Goal: Task Accomplishment & Management: Use online tool/utility

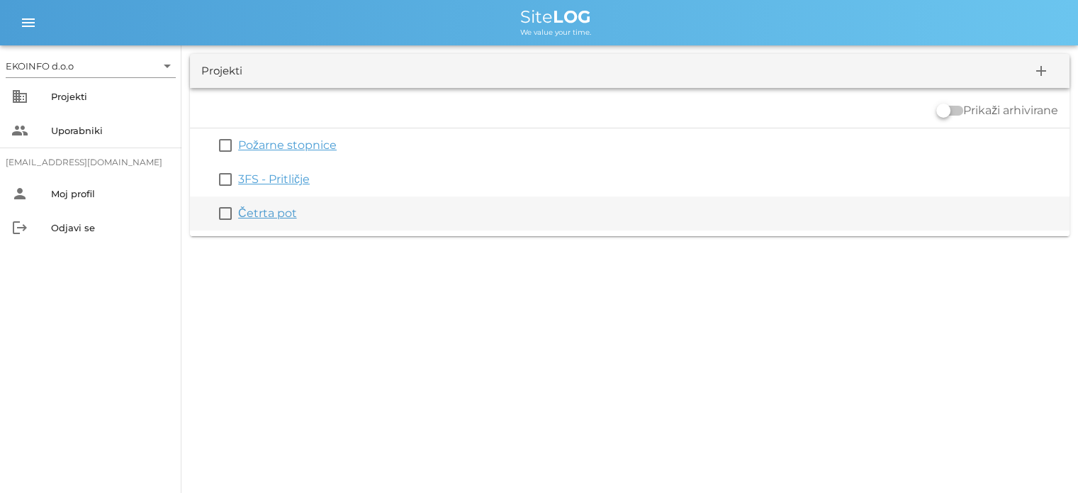
click at [255, 218] on link "Četrta pot" at bounding box center [267, 212] width 59 height 13
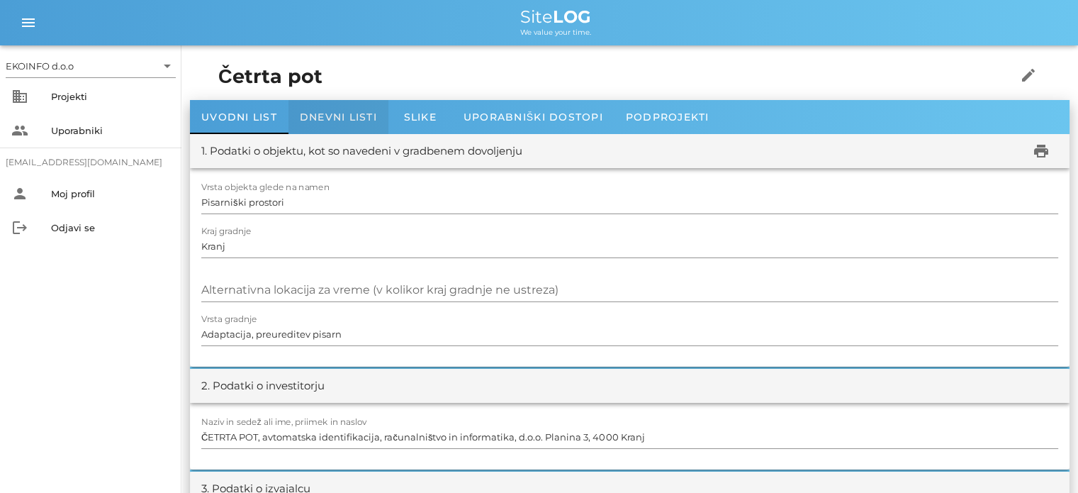
click at [328, 116] on span "Dnevni listi" at bounding box center [338, 117] width 77 height 13
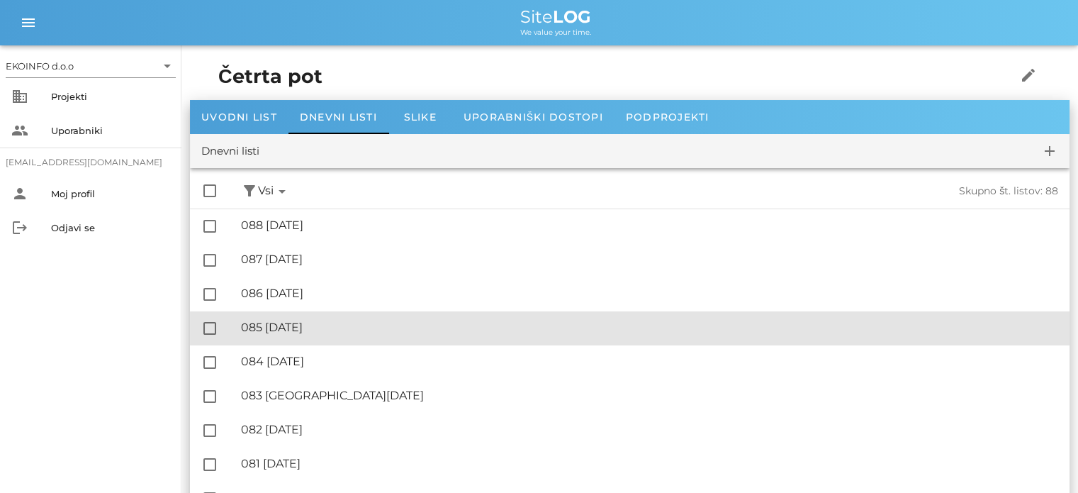
click at [315, 329] on div "🔏 085 petek, 19.09.2025" at bounding box center [649, 326] width 817 height 13
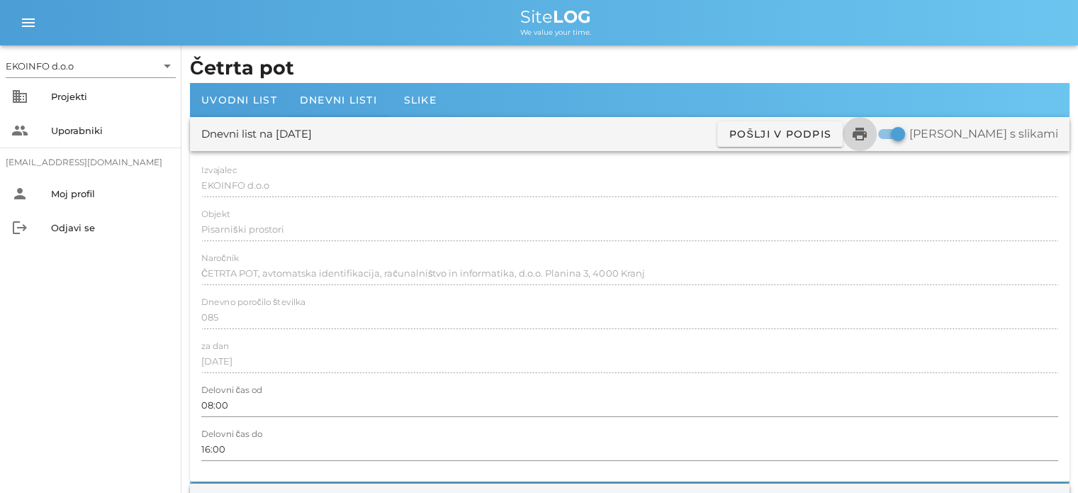
click at [868, 140] on icon "print" at bounding box center [859, 133] width 17 height 17
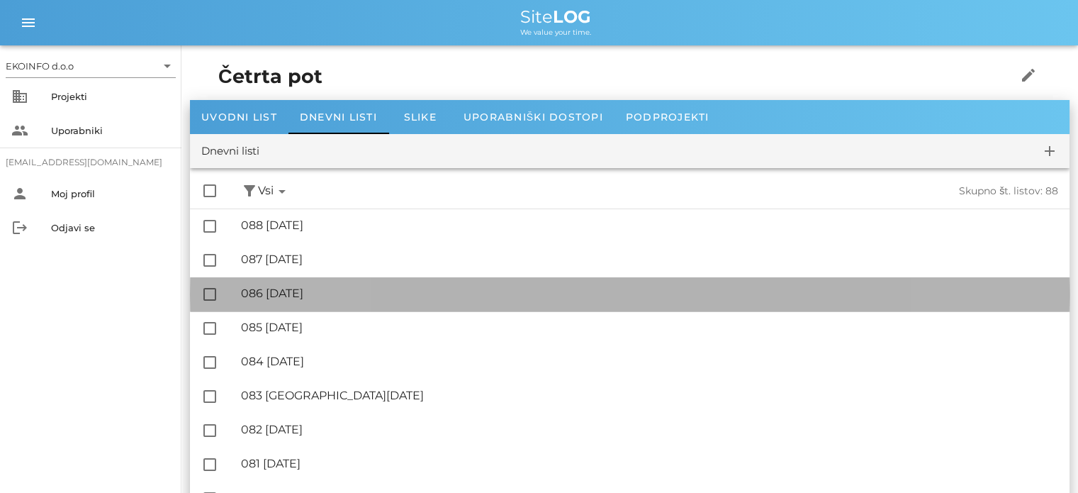
click at [330, 300] on div "🔏 086 [DATE]" at bounding box center [649, 292] width 817 height 13
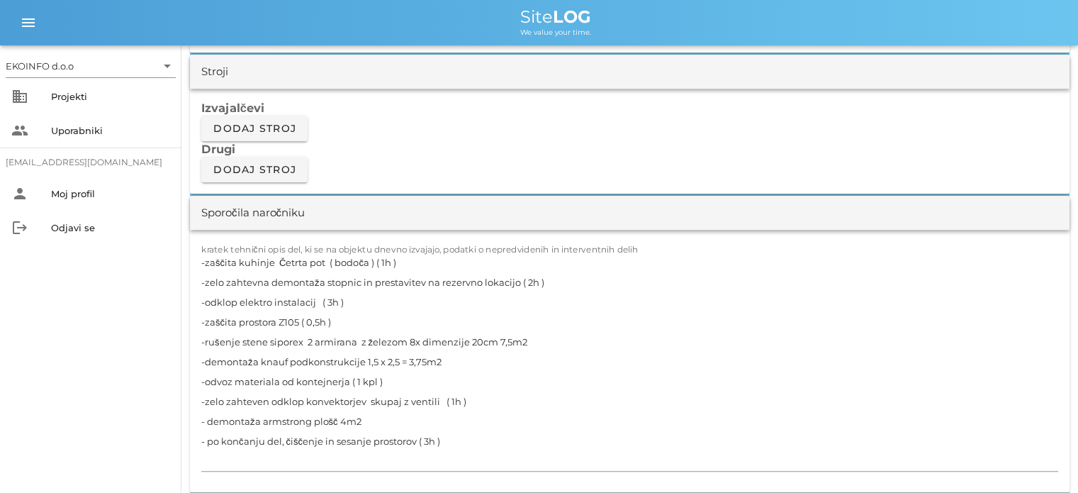
scroll to position [1205, 0]
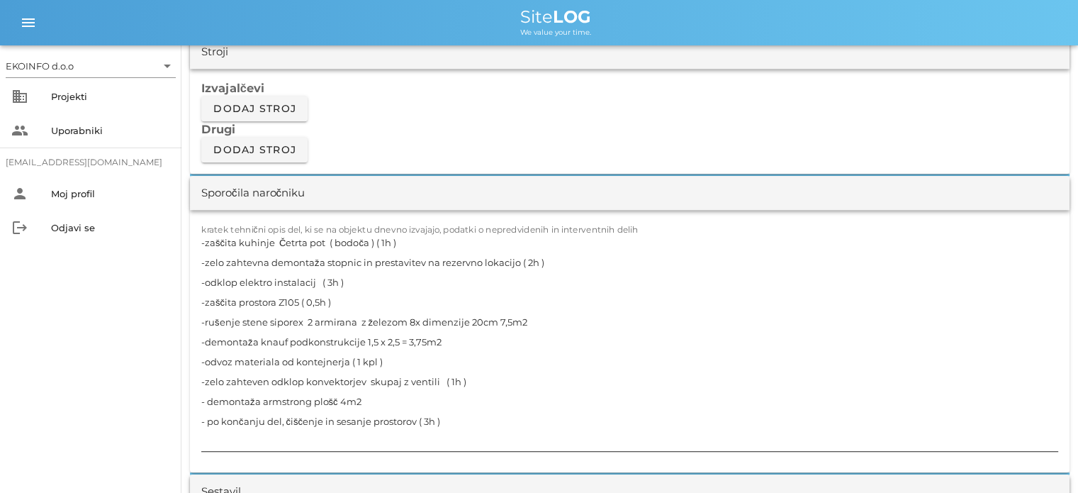
click at [530, 260] on textarea "-zaščita kuhinje Četrta pot ( bodoča ) ( 1h ) -zelo zahtevna demontaža stopnic …" at bounding box center [629, 342] width 857 height 218
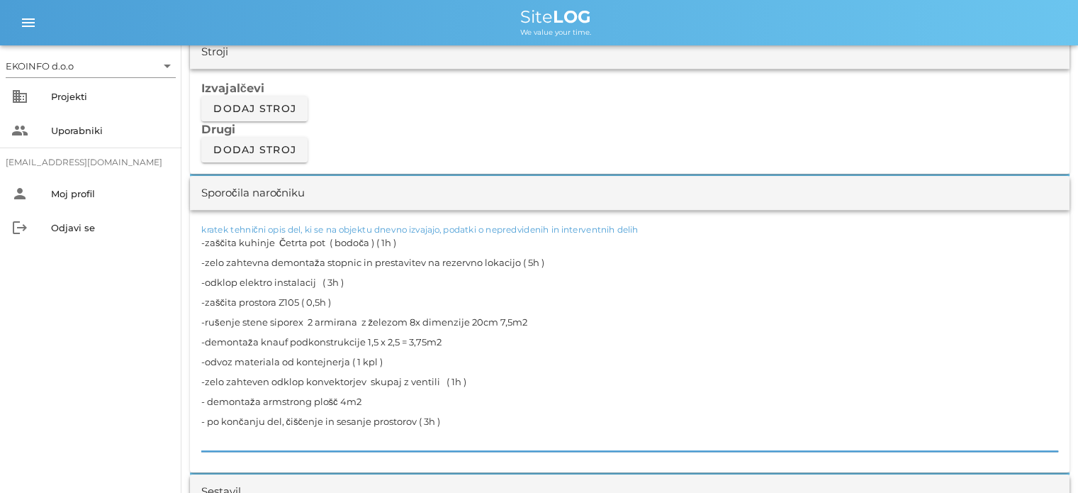
click at [357, 281] on textarea "-zaščita kuhinje Četrta pot ( bodoča ) ( 1h ) -zelo zahtevna demontaža stopnic …" at bounding box center [629, 342] width 857 height 218
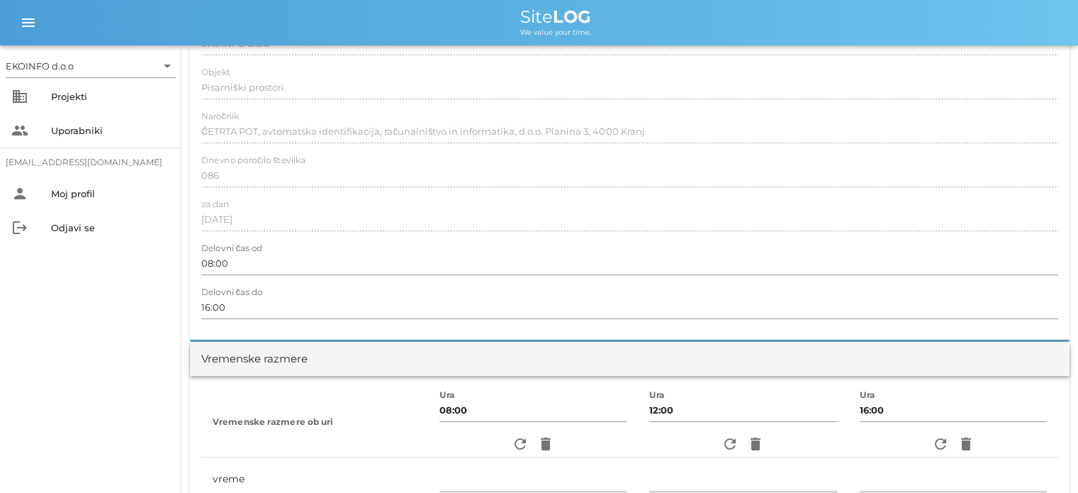
scroll to position [0, 0]
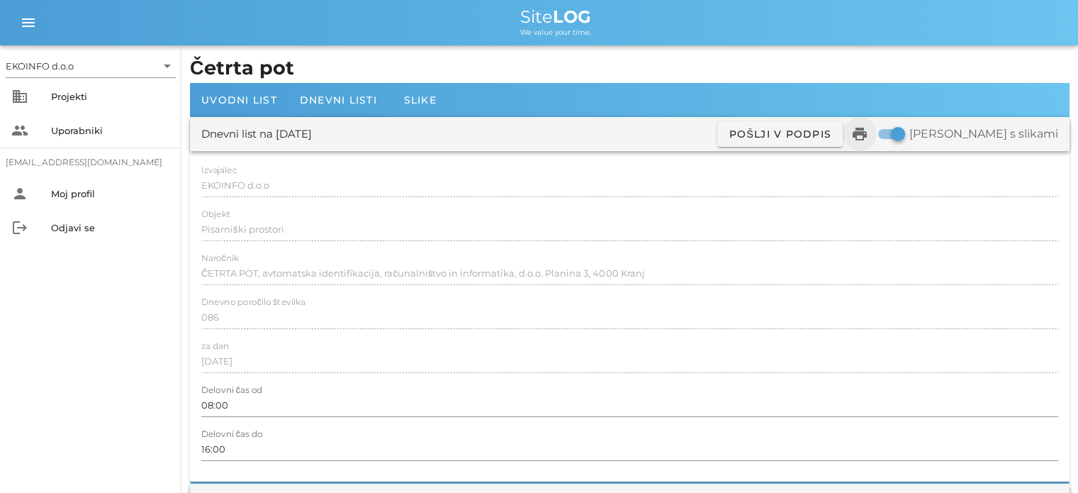
type textarea "-zaščita kuhinje Četrta pot ( bodoča ) ( 1h ) -zelo zahtevna demontaža stopnic …"
click at [868, 140] on icon "print" at bounding box center [859, 133] width 17 height 17
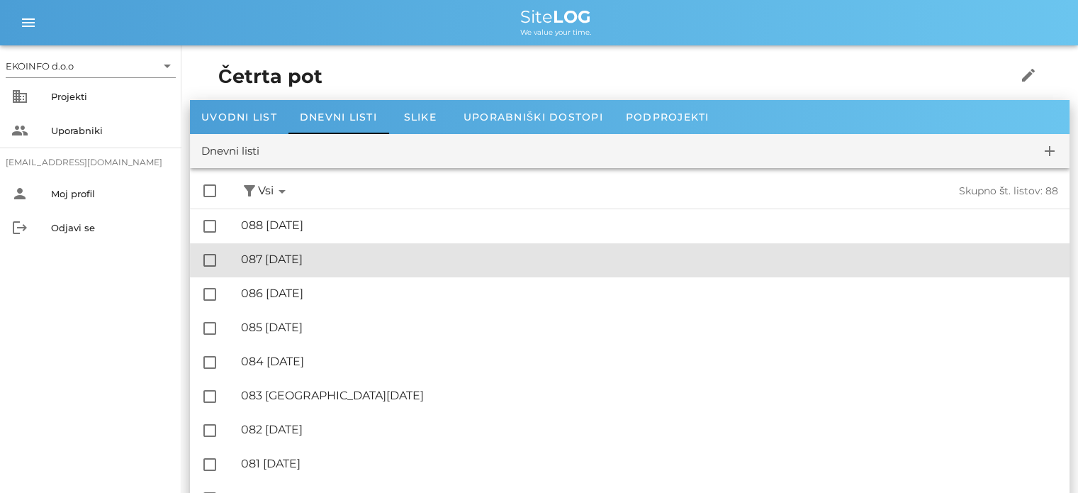
click at [328, 259] on div "🔏 087 nedelja, 21.09.2025" at bounding box center [649, 258] width 817 height 13
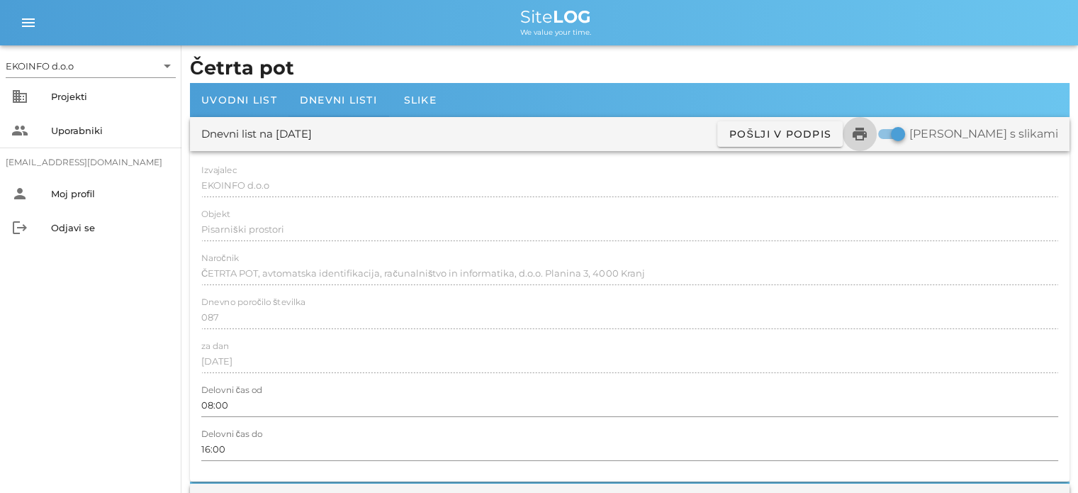
click at [868, 132] on icon "print" at bounding box center [859, 133] width 17 height 17
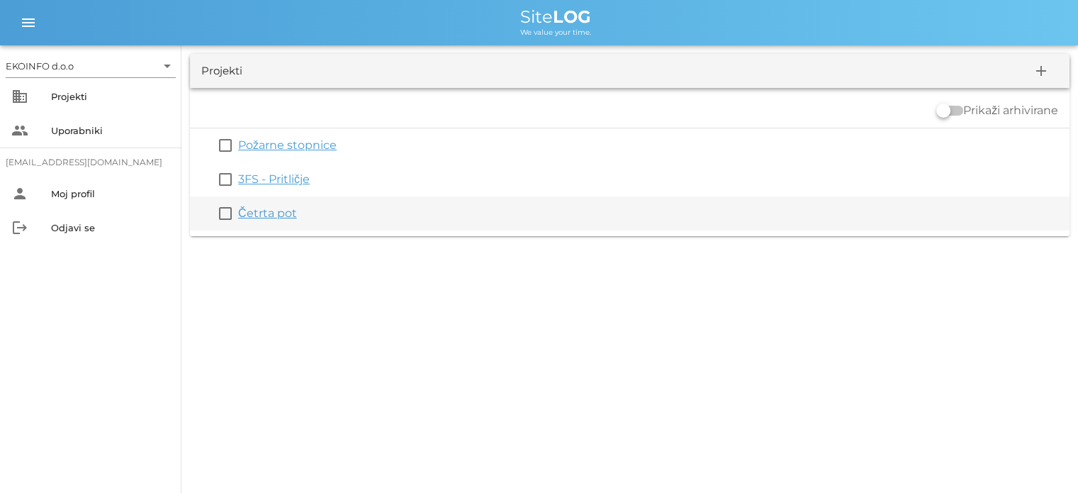
click at [267, 216] on link "Četrta pot" at bounding box center [267, 212] width 59 height 13
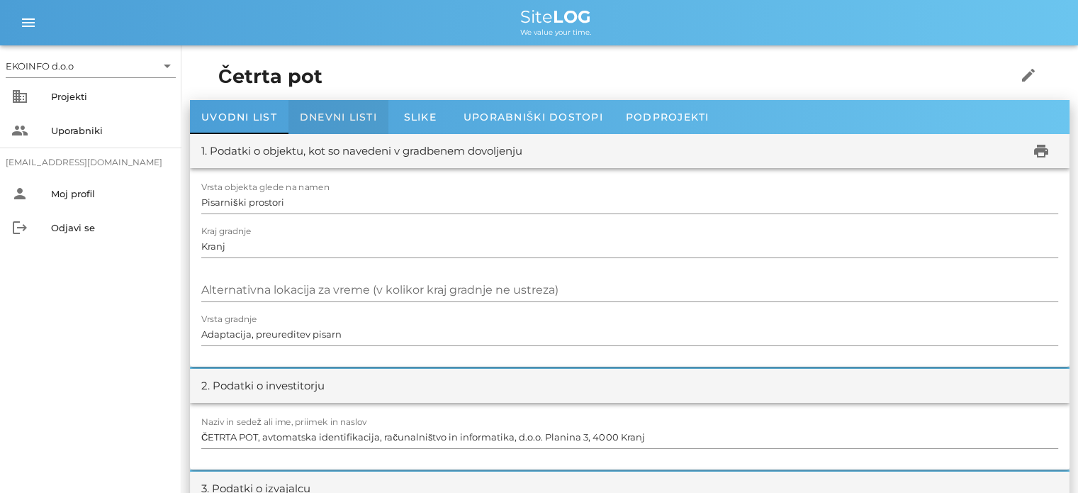
click at [332, 107] on div "Dnevni listi" at bounding box center [339, 117] width 100 height 34
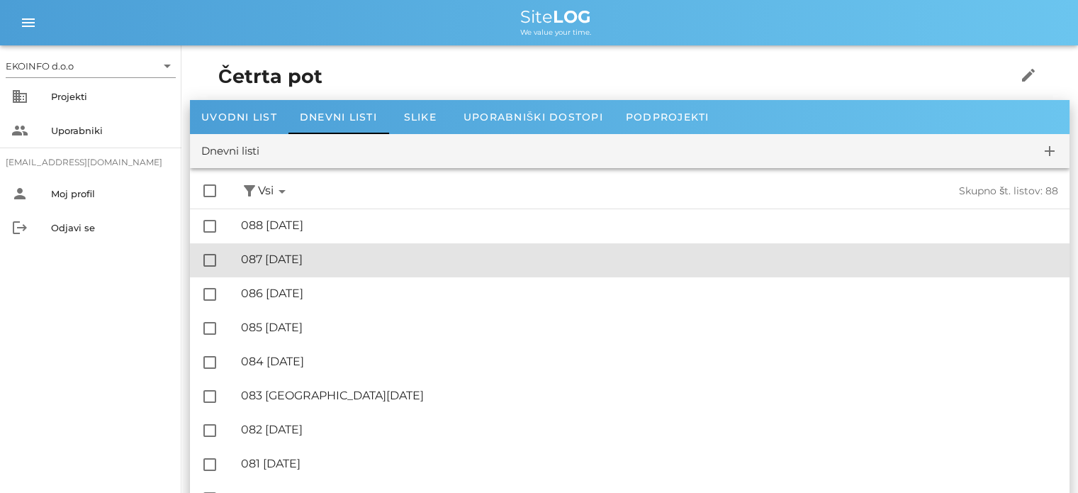
click at [306, 268] on div "🔏 087 [DATE] ✓ Podpisal: Nadzornik ✓ Podpisal: Sestavljalec ✓ Podpisal: Odgovor…" at bounding box center [649, 260] width 817 height 32
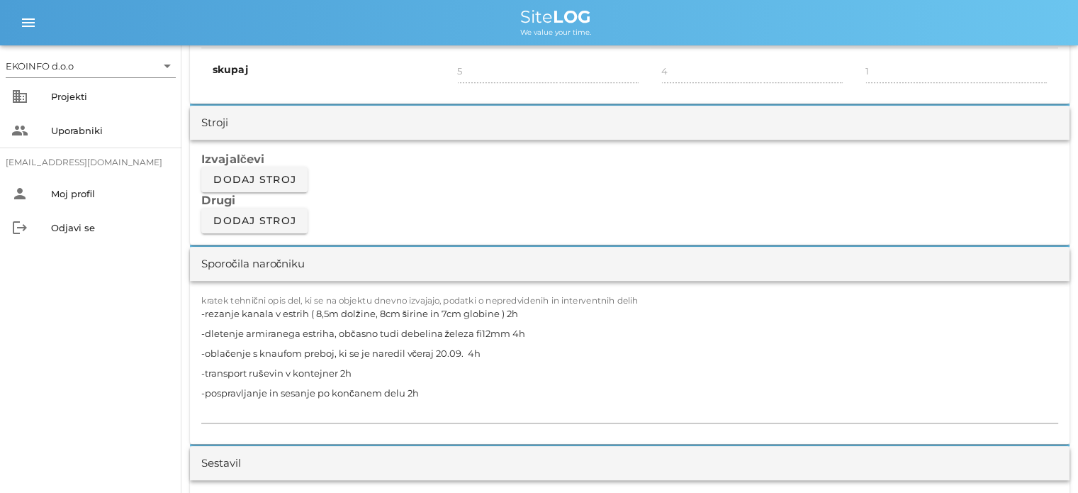
scroll to position [1205, 0]
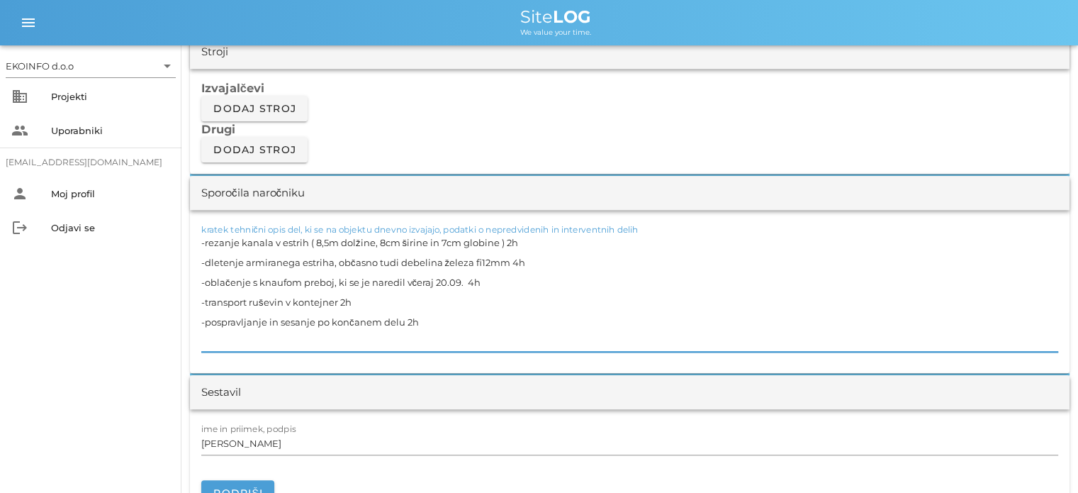
drag, startPoint x: 485, startPoint y: 280, endPoint x: 191, endPoint y: 287, distance: 294.3
click at [191, 287] on div "kratek tehnični opis del, ki se na objektu dnevno izvajajo, podatki o nepredvid…" at bounding box center [630, 291] width 880 height 163
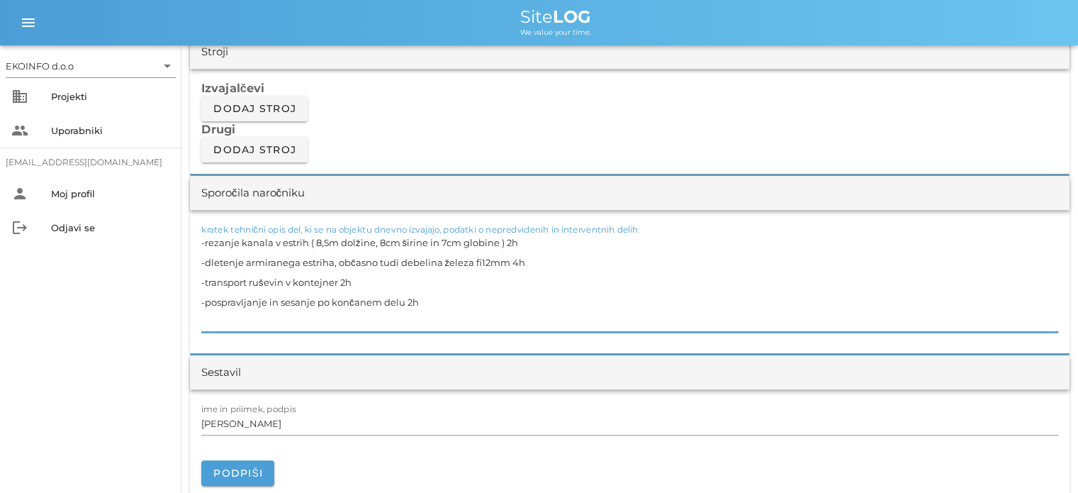
click at [359, 280] on textarea "-rezanje kanala v estrih ( 8,5m dolžine, 8cm širine in 7cm globine ) 2h -dleten…" at bounding box center [629, 282] width 857 height 99
type textarea "-rezanje kanala v estrih ( 8,5m dolžine, 8cm širine in 7cm globine ) 2h -dleten…"
click at [264, 425] on input "[PERSON_NAME]" at bounding box center [629, 423] width 857 height 23
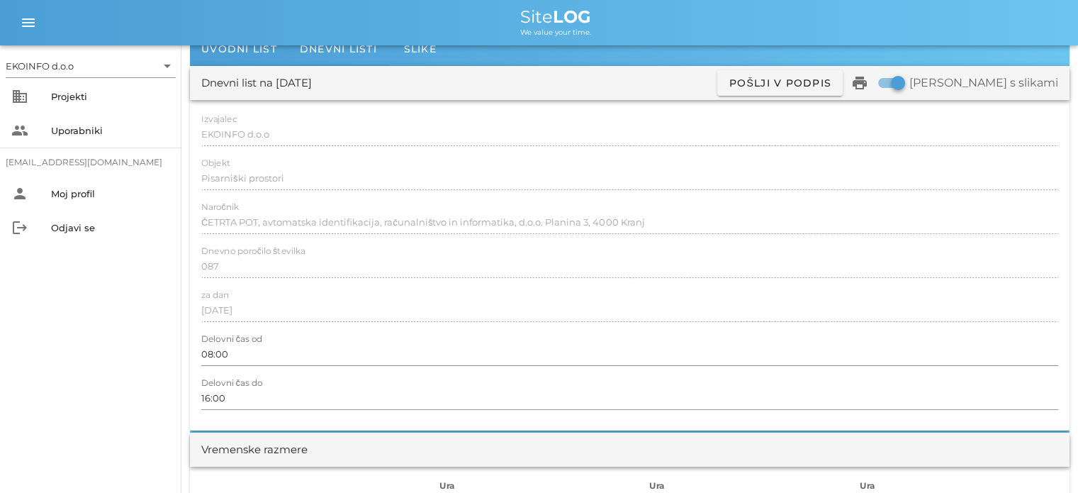
scroll to position [0, 0]
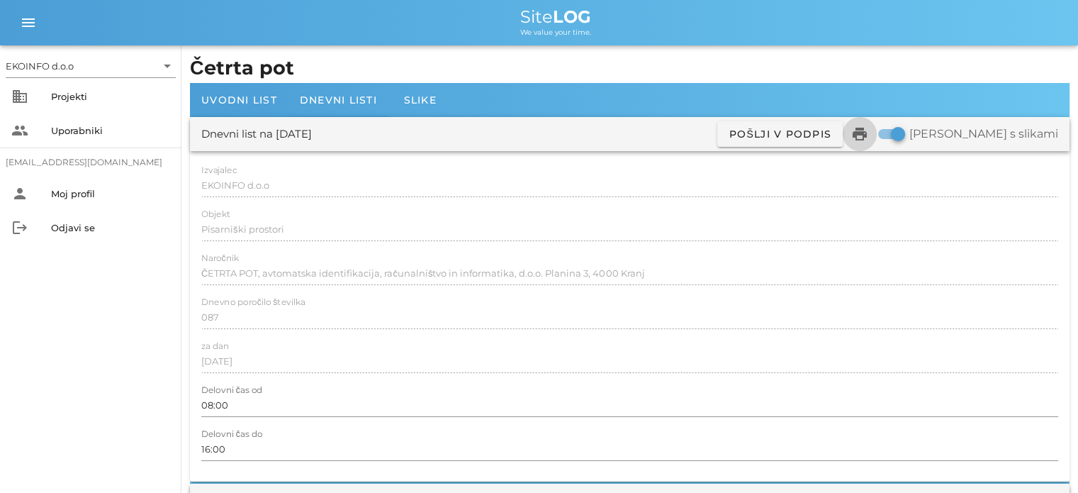
click at [868, 137] on icon "print" at bounding box center [859, 133] width 17 height 17
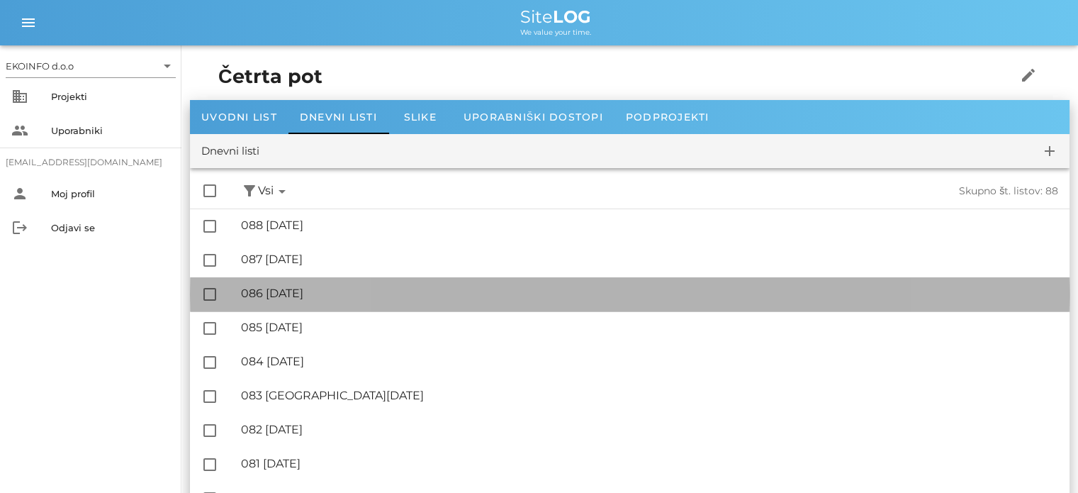
click at [310, 297] on div "🔏 086 [DATE]" at bounding box center [649, 292] width 817 height 13
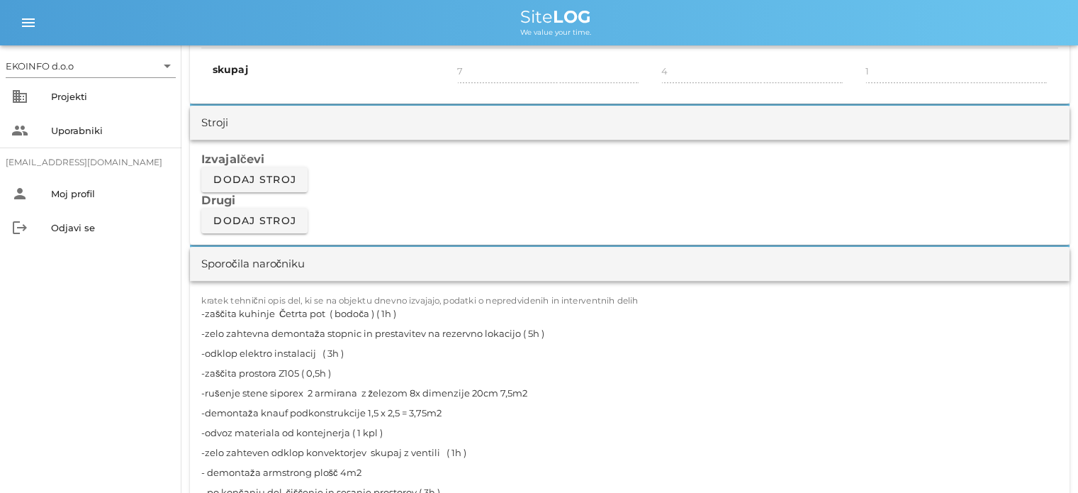
scroll to position [1205, 0]
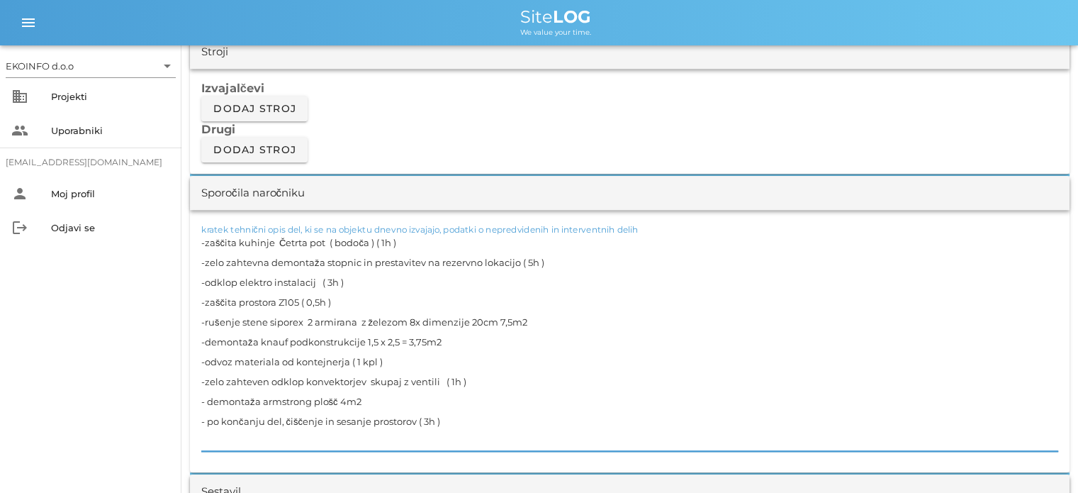
drag, startPoint x: 531, startPoint y: 320, endPoint x: 185, endPoint y: 318, distance: 346.0
click at [445, 337] on textarea "-zaščita kuhinje Četrta pot ( bodoča ) ( 1h ) -zelo zahtevna demontaža stopnic …" at bounding box center [629, 342] width 857 height 218
drag, startPoint x: 463, startPoint y: 378, endPoint x: 184, endPoint y: 379, distance: 278.6
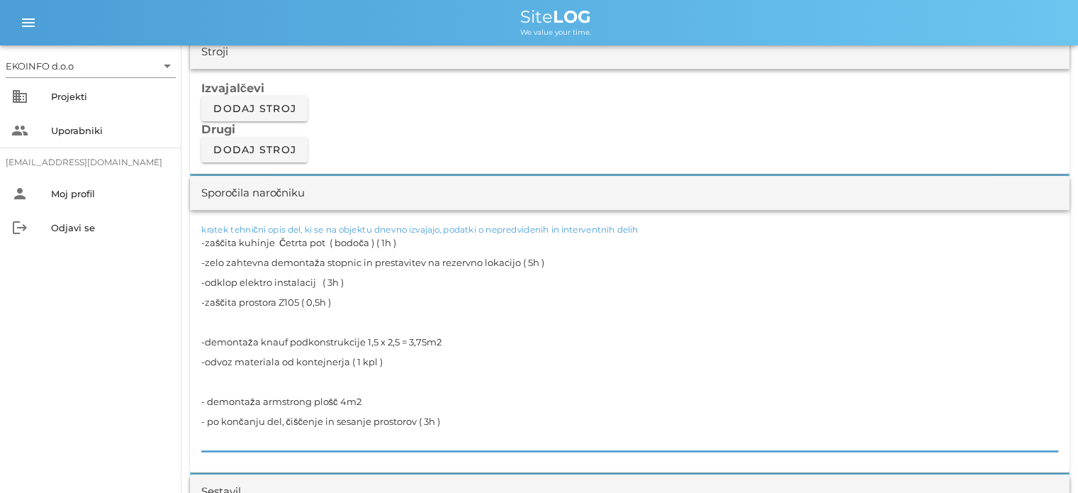
drag, startPoint x: 352, startPoint y: 397, endPoint x: 201, endPoint y: 396, distance: 150.3
click at [201, 396] on textarea "-zaščita kuhinje Četrta pot ( bodoča ) ( 1h ) -zelo zahtevna demontaža stopnic …" at bounding box center [629, 342] width 857 height 218
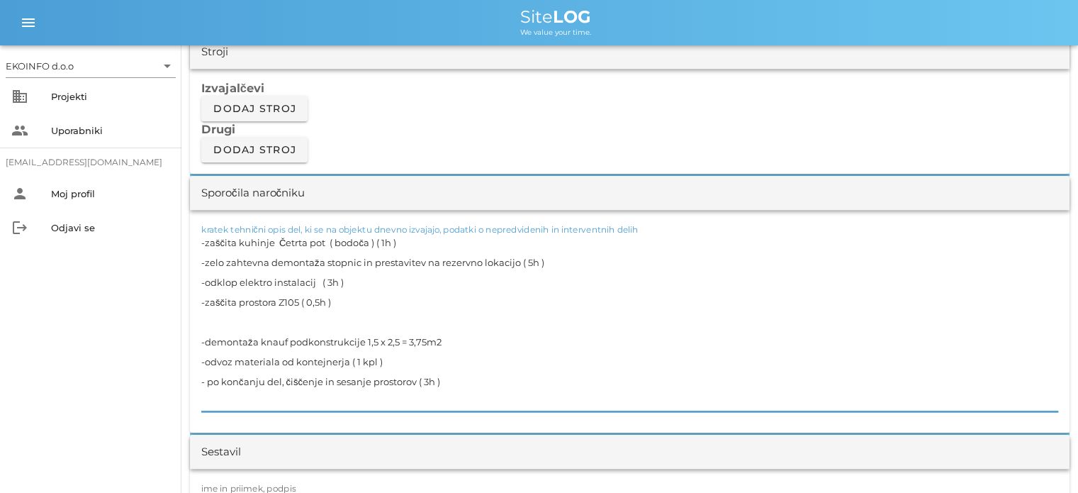
click at [203, 320] on textarea "-zaščita kuhinje Četrta pot ( bodoča ) ( 1h ) -zelo zahtevna demontaža stopnic …" at bounding box center [629, 322] width 857 height 179
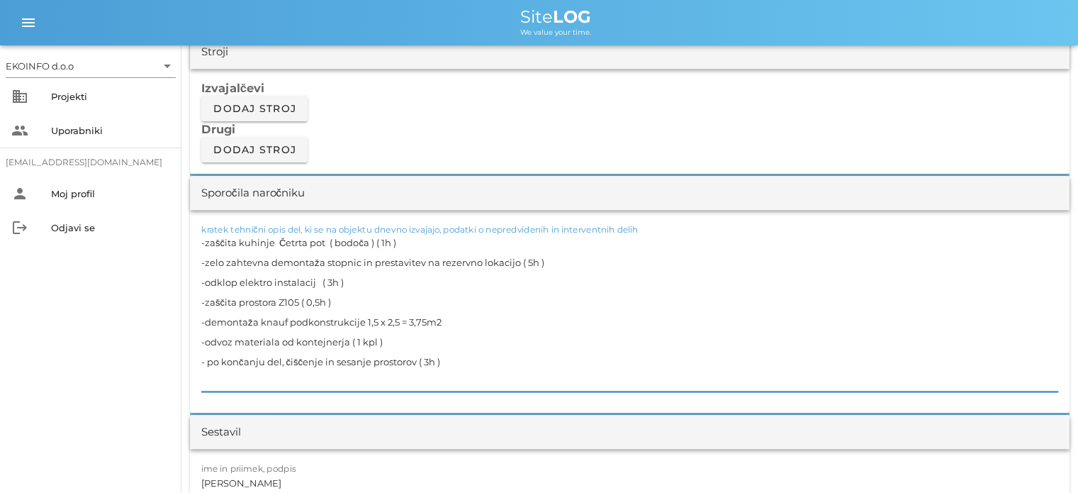
click at [357, 296] on textarea "-zaščita kuhinje Četrta pot ( bodoča ) ( 1h ) -zelo zahtevna demontaža stopnic …" at bounding box center [629, 312] width 857 height 159
click at [363, 276] on textarea "-zaščita kuhinje Četrta pot ( bodoča ) ( 1h ) -zelo zahtevna demontaža stopnic …" at bounding box center [629, 312] width 857 height 159
drag, startPoint x: 465, startPoint y: 368, endPoint x: 459, endPoint y: 364, distance: 7.7
click at [463, 368] on textarea "-zaščita kuhinje Četrta pot ( bodoča ) ( 1h ) -zelo zahtevna demontaža stopnic …" at bounding box center [629, 312] width 857 height 159
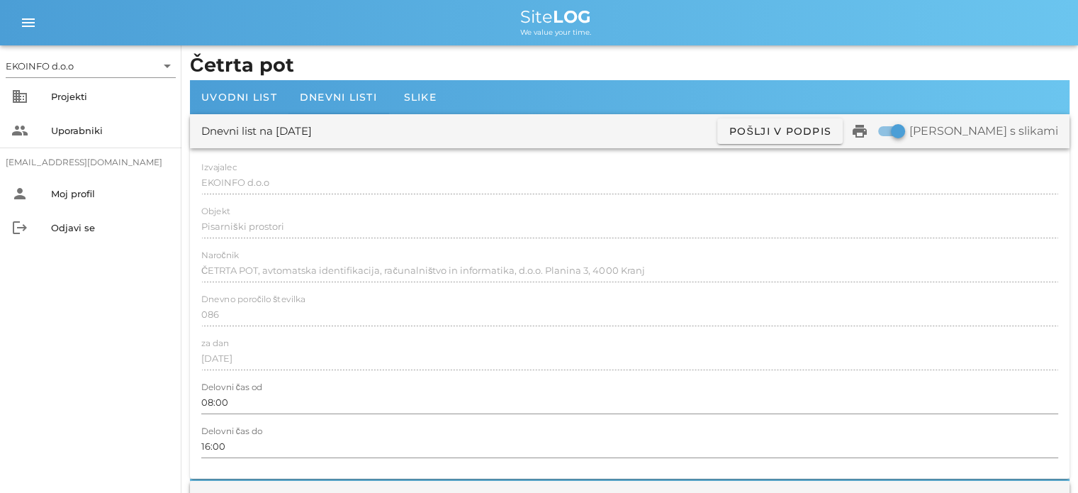
scroll to position [0, 0]
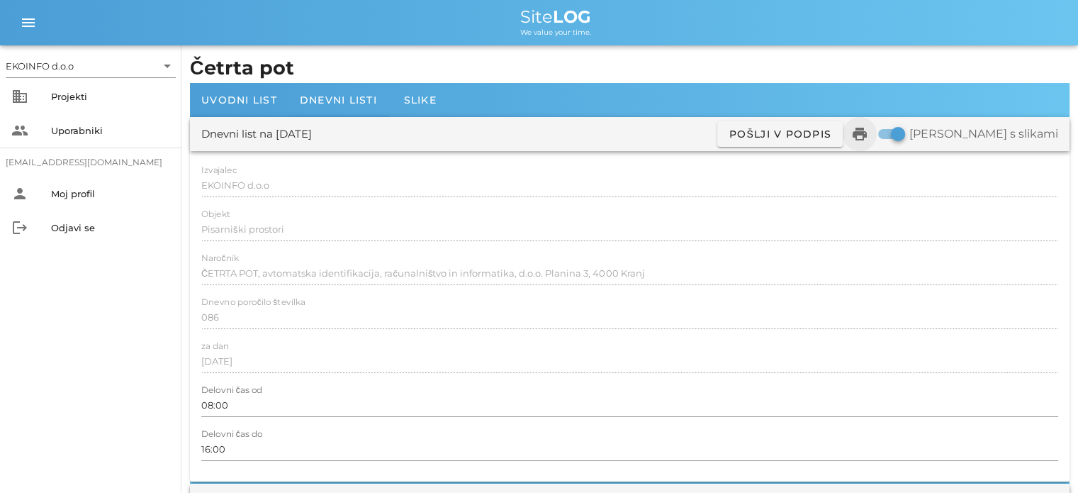
type textarea "-zaščita kuhinje Četrta pot ( bodoča ) ( 1h ) -zelo zahtevna demontaža stopnic …"
click at [868, 135] on icon "print" at bounding box center [859, 133] width 17 height 17
